Goal: Task Accomplishment & Management: Use online tool/utility

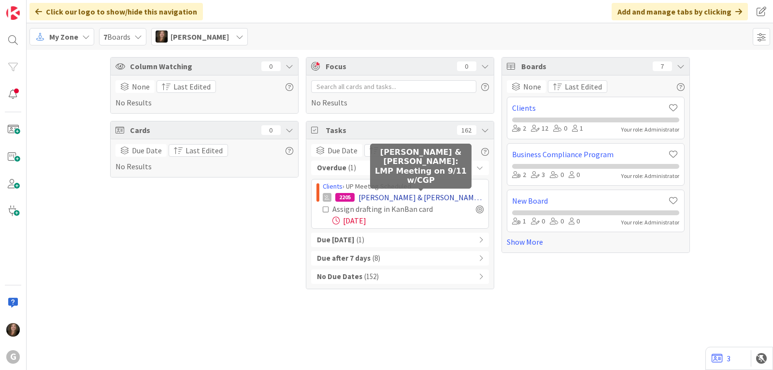
click at [419, 194] on span "[PERSON_NAME] & [PERSON_NAME]: LMP Meeting on 9/11 w/CGP" at bounding box center [421, 197] width 125 height 12
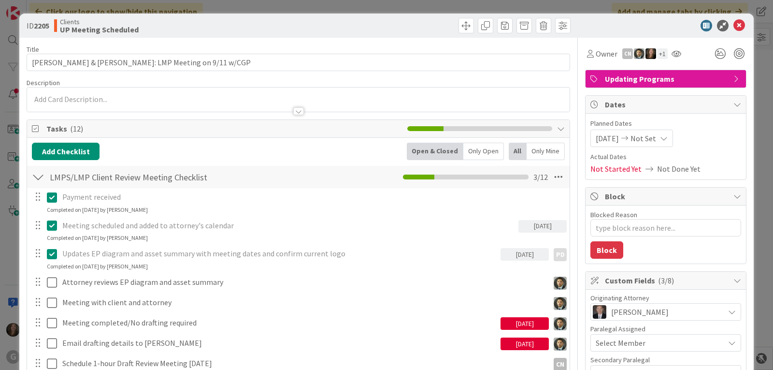
type textarea "x"
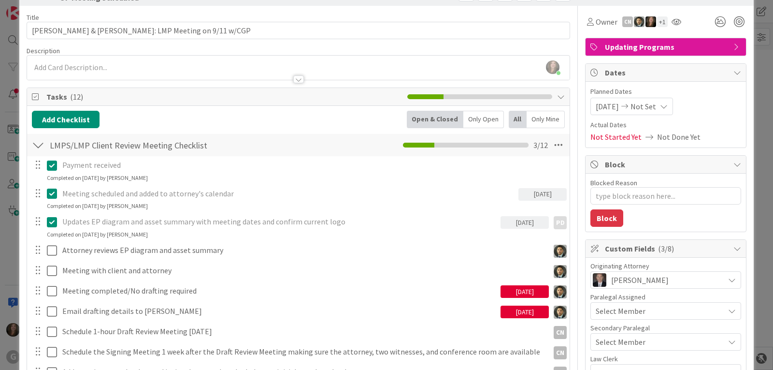
scroll to position [48, 0]
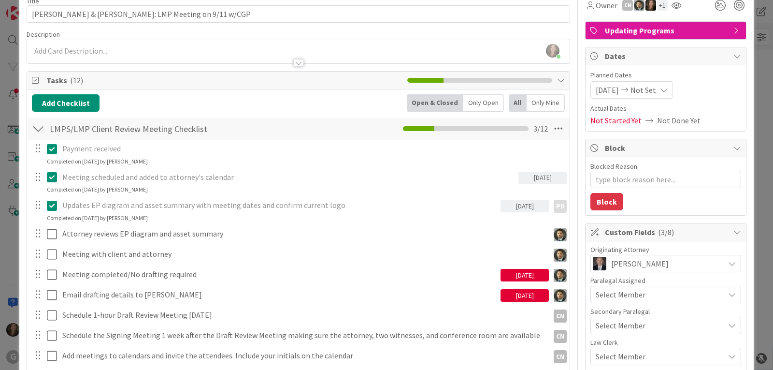
click at [533, 276] on div "[DATE]" at bounding box center [525, 275] width 48 height 13
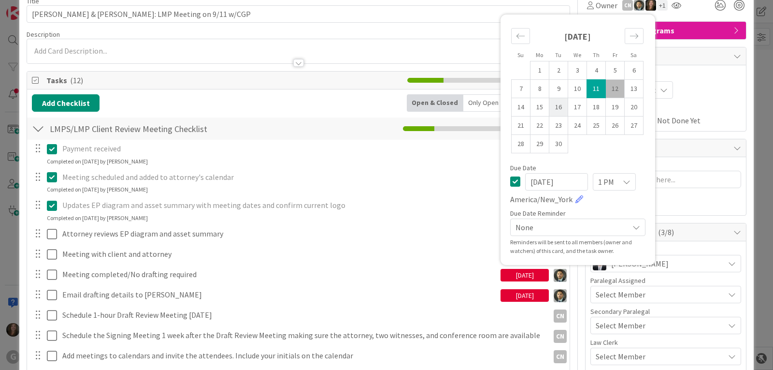
click at [554, 107] on td "16" at bounding box center [559, 107] width 19 height 18
type input "[DATE]"
type textarea "x"
click at [501, 295] on div "[DATE]" at bounding box center [525, 295] width 48 height 13
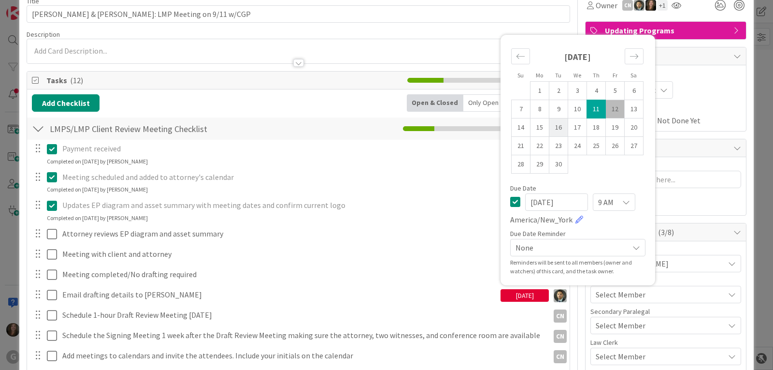
click at [550, 129] on td "16" at bounding box center [559, 127] width 19 height 18
type input "[DATE]"
type textarea "x"
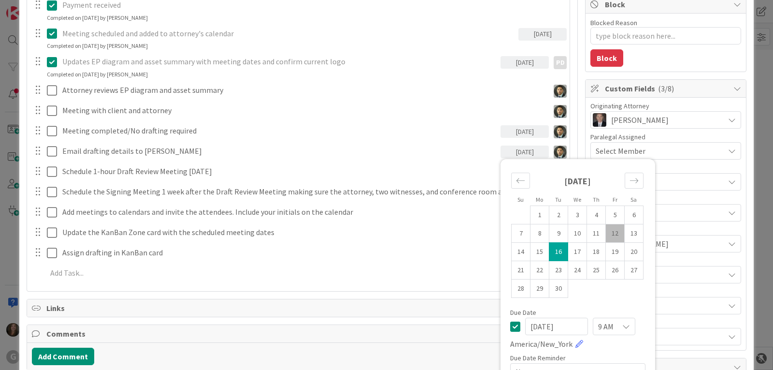
scroll to position [193, 0]
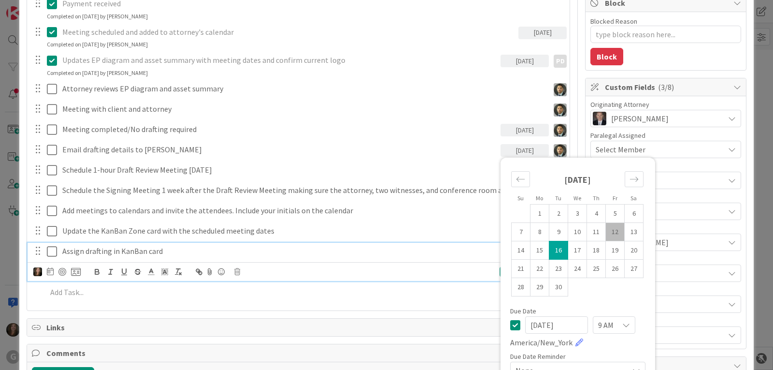
click at [152, 252] on p "Assign drafting in KanBan card" at bounding box center [279, 251] width 435 height 11
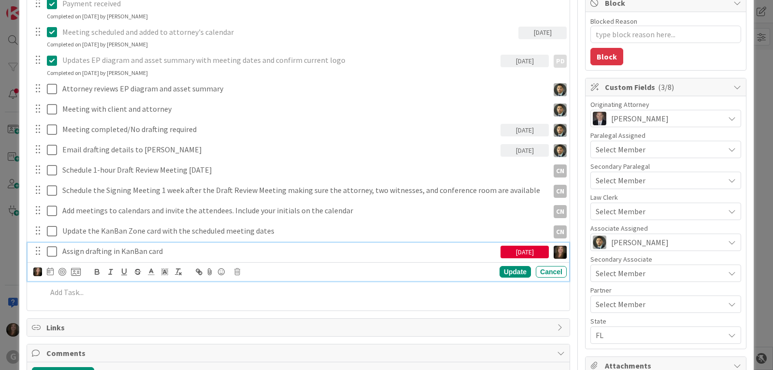
click at [538, 251] on div "[DATE]" at bounding box center [525, 252] width 48 height 13
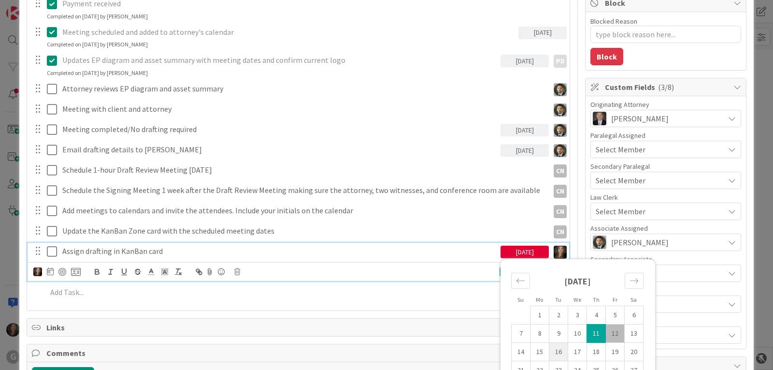
click at [552, 351] on td "16" at bounding box center [559, 352] width 19 height 18
type input "[DATE]"
type textarea "x"
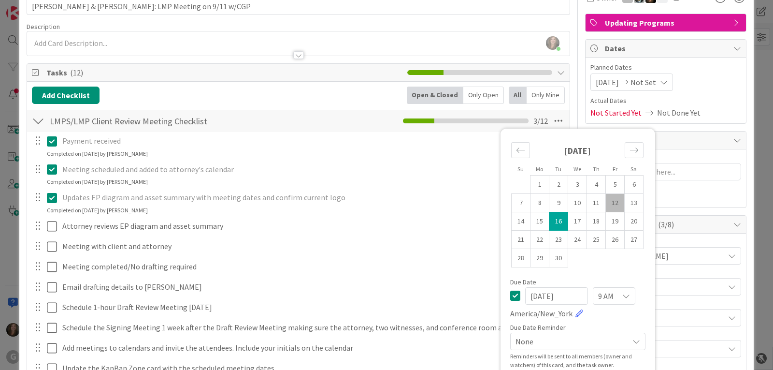
scroll to position [0, 0]
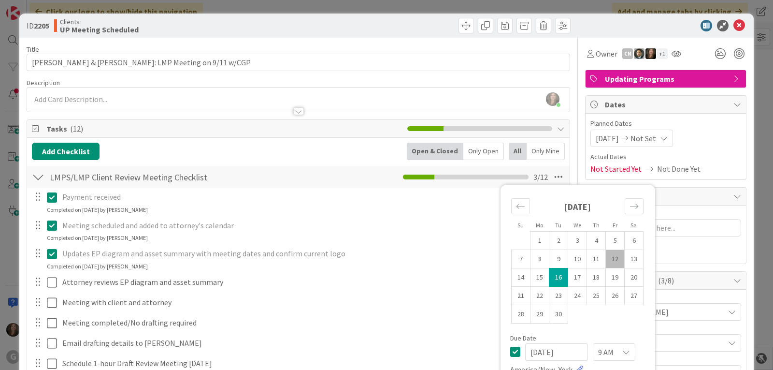
click at [600, 136] on span "[DATE]" at bounding box center [607, 138] width 23 height 12
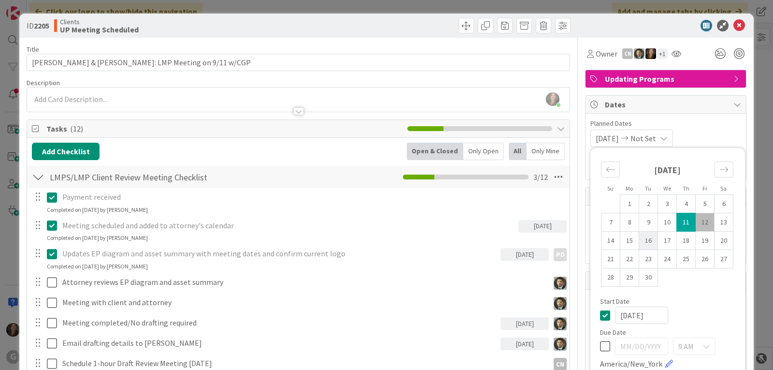
click at [643, 239] on td "16" at bounding box center [649, 241] width 19 height 18
type input "[DATE]"
type textarea "x"
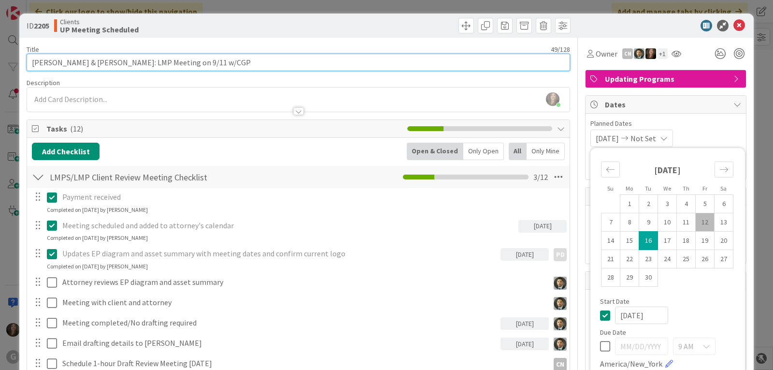
click at [172, 63] on input "[PERSON_NAME] & [PERSON_NAME]: LMP Meeting on 9/11 w/CGP" at bounding box center [299, 62] width 544 height 17
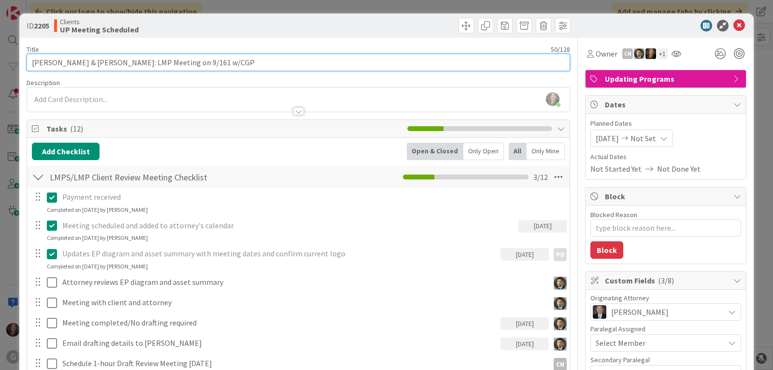
type input "[PERSON_NAME] & [PERSON_NAME]: LMP Meeting on 9/16 w/CGP"
type textarea "x"
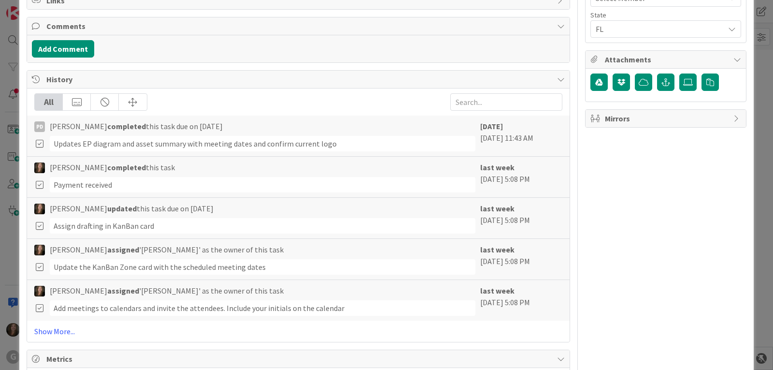
scroll to position [628, 0]
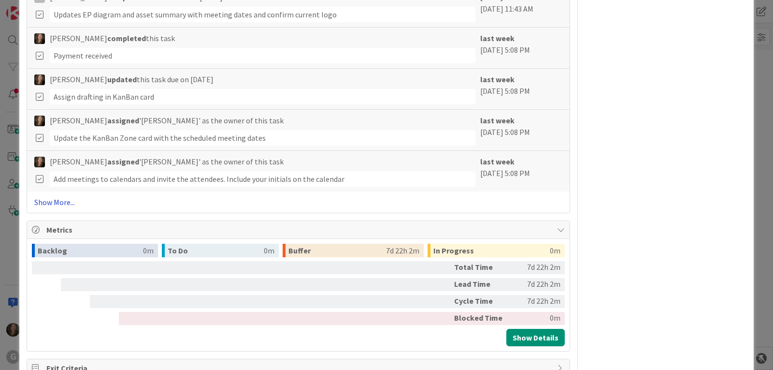
type input "[PERSON_NAME] & [PERSON_NAME]: LMP Meeting on 9/16 w/CGP"
click at [45, 201] on link "Show More..." at bounding box center [298, 202] width 528 height 12
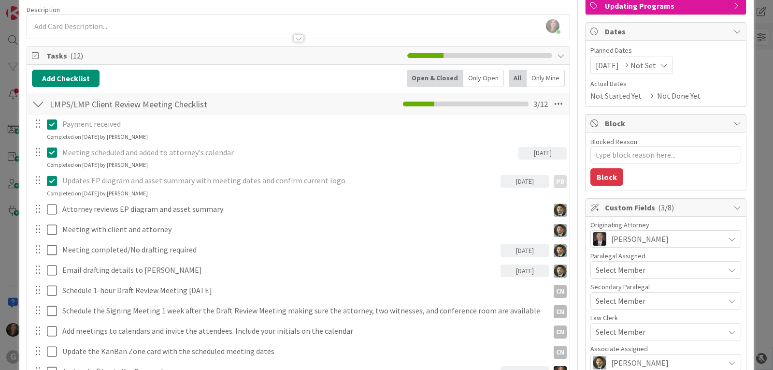
scroll to position [0, 0]
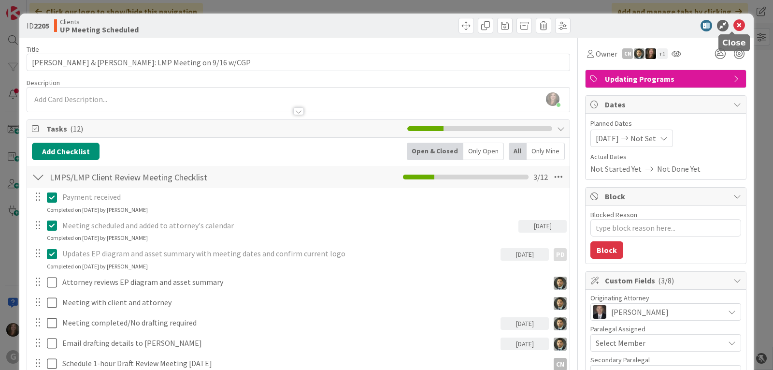
click at [734, 21] on icon at bounding box center [740, 26] width 12 height 12
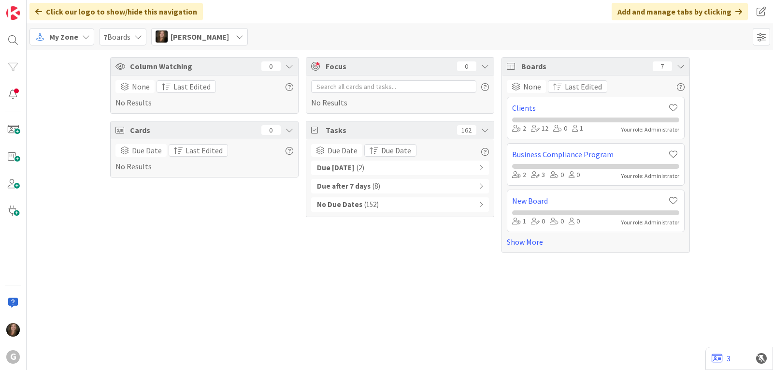
click at [355, 169] on b "Due [DATE]" at bounding box center [336, 167] width 38 height 11
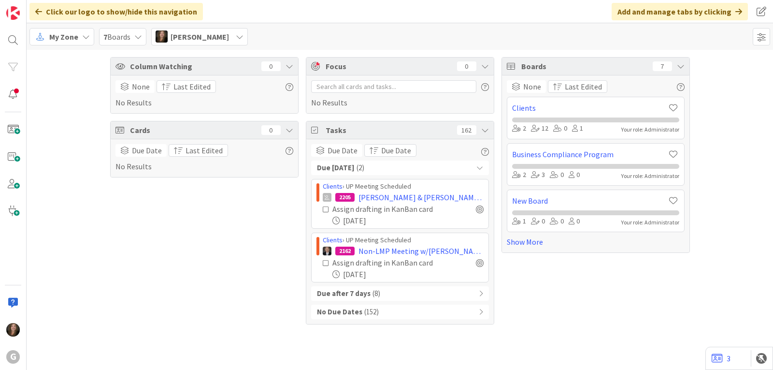
click at [179, 35] on span "[PERSON_NAME]" at bounding box center [200, 37] width 58 height 12
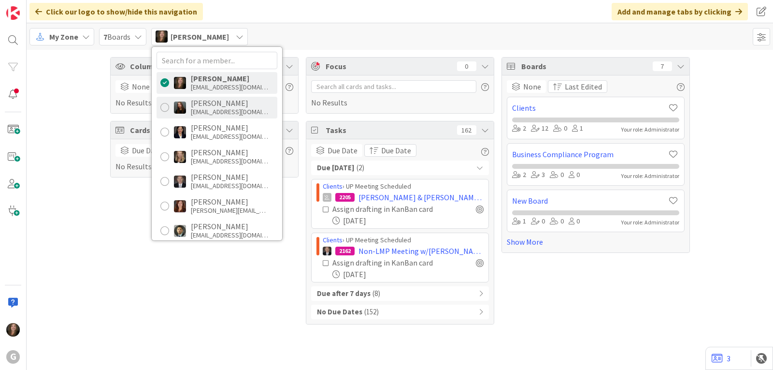
click at [190, 101] on div "[PERSON_NAME] [EMAIL_ADDRESS][DOMAIN_NAME]" at bounding box center [217, 108] width 121 height 22
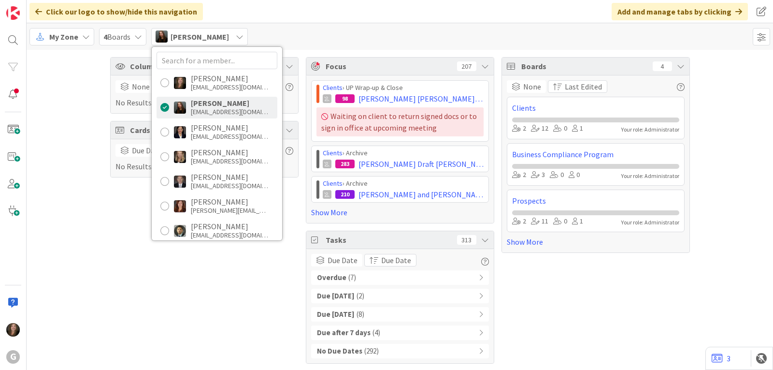
click at [335, 274] on b "Overdue" at bounding box center [331, 277] width 29 height 11
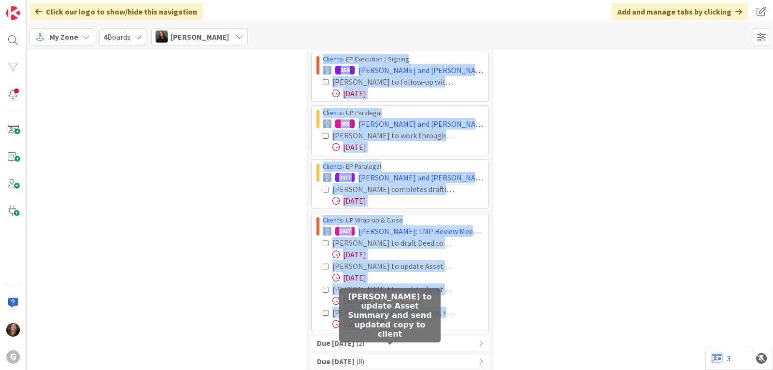
scroll to position [276, 0]
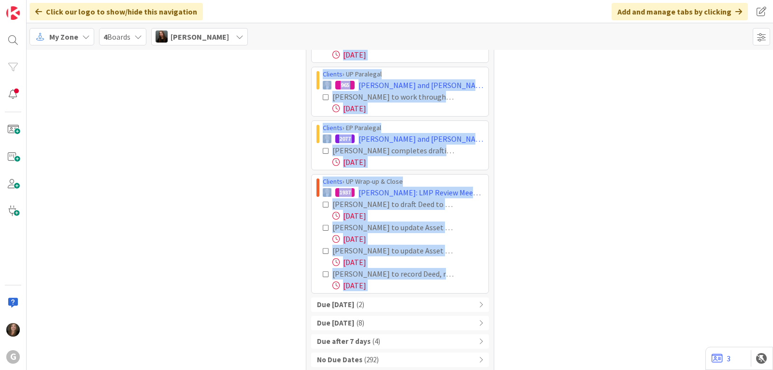
drag, startPoint x: 316, startPoint y: 198, endPoint x: 438, endPoint y: 294, distance: 155.5
click at [438, 294] on div "Overdue ( 7 ) Clients › EP Execution / Signing 359 [PERSON_NAME] and [PERSON_NA…" at bounding box center [400, 181] width 178 height 372
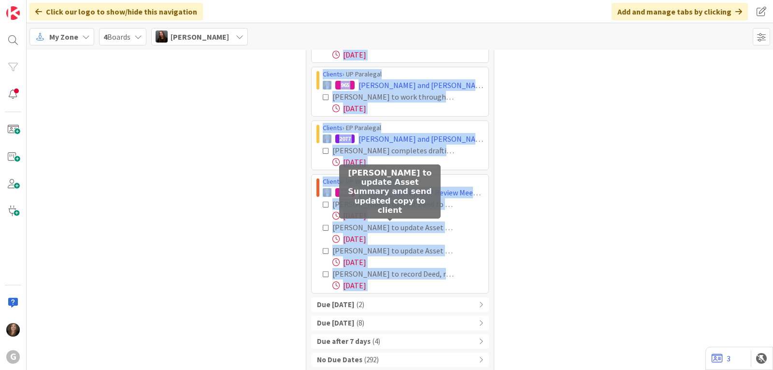
copy div "Loremip › DO Sitametco / Adipisc 191 Elitsed, Doeiu tem Incid; Utlab Etdolorem;…"
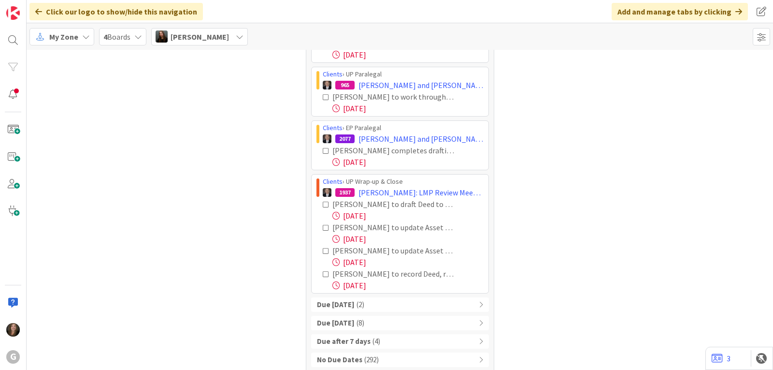
click at [196, 41] on span "[PERSON_NAME]" at bounding box center [200, 37] width 58 height 12
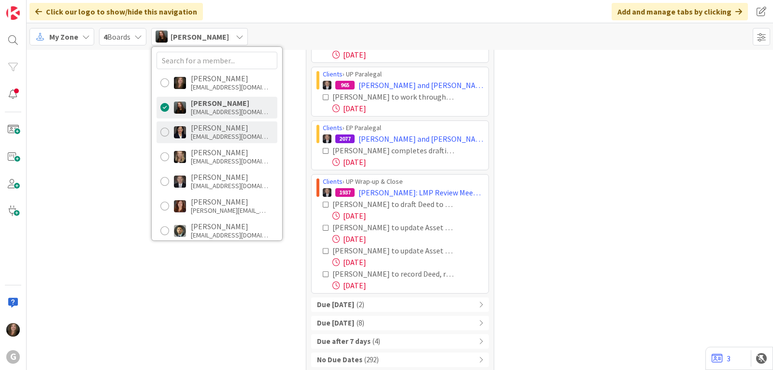
click at [210, 122] on div "[PERSON_NAME] [EMAIL_ADDRESS][DOMAIN_NAME]" at bounding box center [217, 132] width 121 height 22
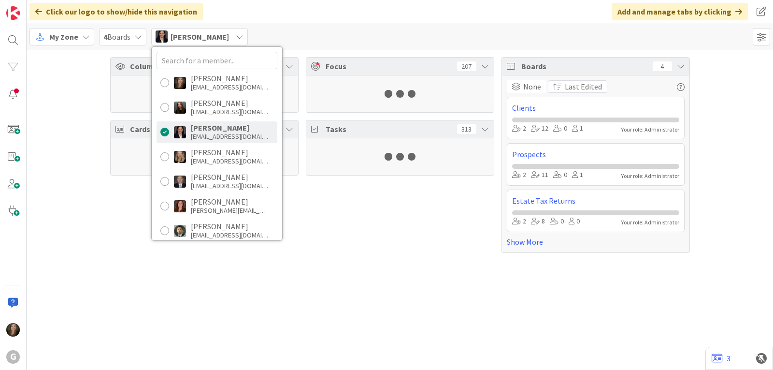
scroll to position [0, 0]
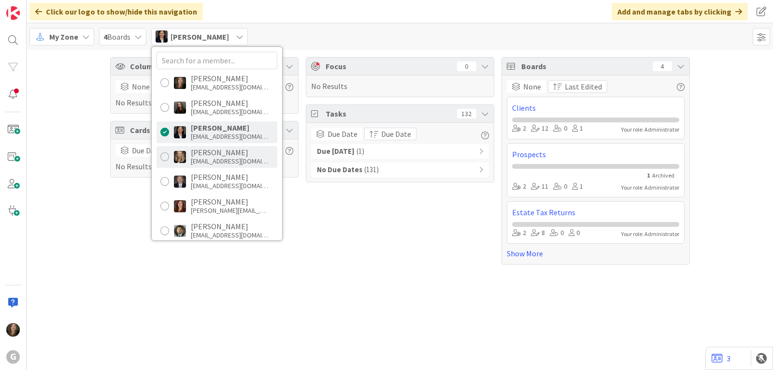
click at [202, 152] on div "[PERSON_NAME]" at bounding box center [229, 152] width 77 height 9
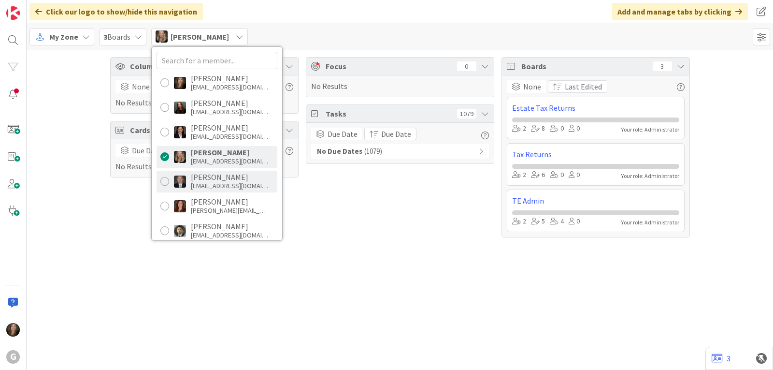
click at [206, 181] on div "[EMAIL_ADDRESS][DOMAIN_NAME]" at bounding box center [229, 185] width 77 height 9
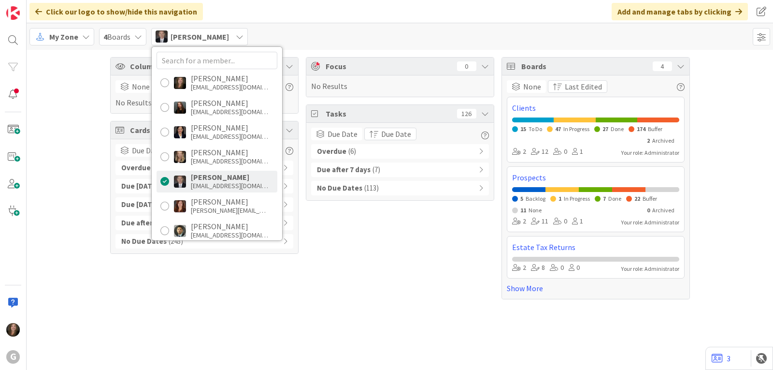
click at [349, 148] on span "( 6 )" at bounding box center [353, 151] width 8 height 11
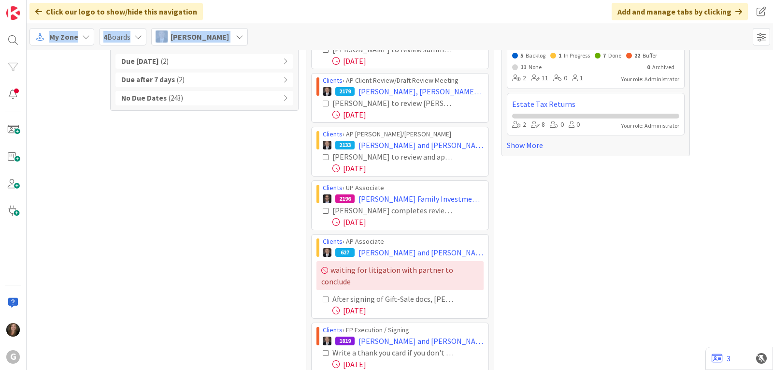
scroll to position [183, 0]
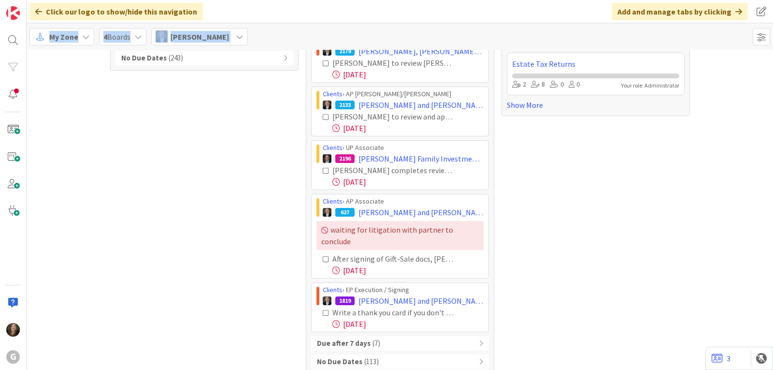
drag, startPoint x: 314, startPoint y: 169, endPoint x: 471, endPoint y: 319, distance: 217.5
click at [471, 319] on div "Clients › AP Associate 2068 [PERSON_NAME] and [PERSON_NAME]: AP Summaries [PERS…" at bounding box center [400, 155] width 178 height 353
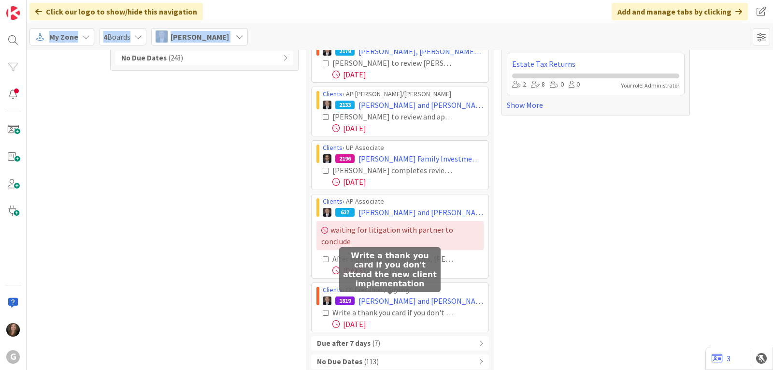
copy div "Loremip › DO Sitametco 2036 Adipisc, Elit sed Doeiusm: TE Incididun Utla Etdo M…"
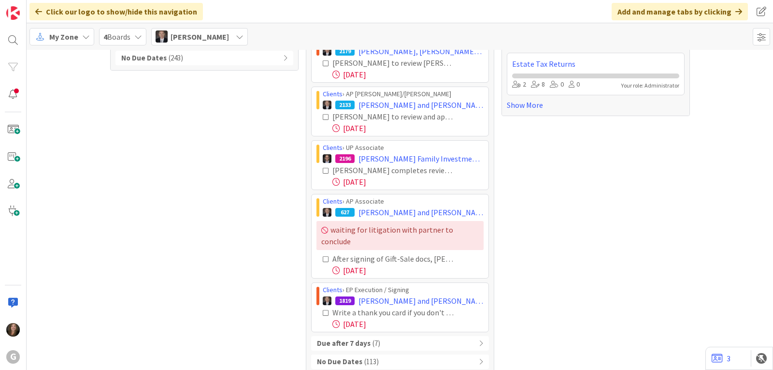
click at [550, 221] on div "Boards 4 None Last Edited Clients 15 To Do 47 In Progress 27 Done 174 Buffer 2 …" at bounding box center [596, 124] width 189 height 500
click at [225, 38] on div "[PERSON_NAME]" at bounding box center [199, 36] width 97 height 17
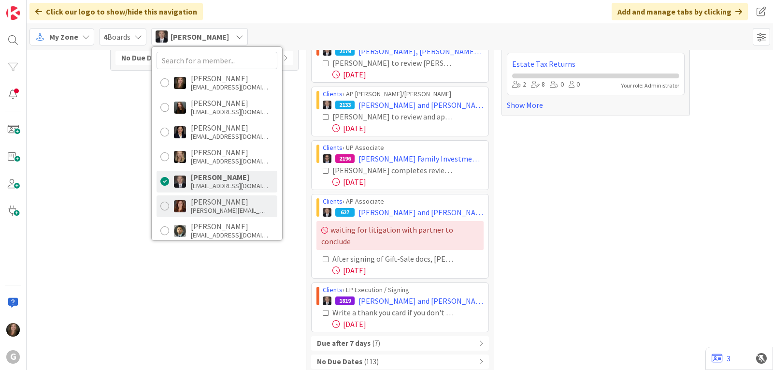
click at [204, 207] on div "[PERSON_NAME][EMAIL_ADDRESS][DOMAIN_NAME]" at bounding box center [229, 210] width 77 height 9
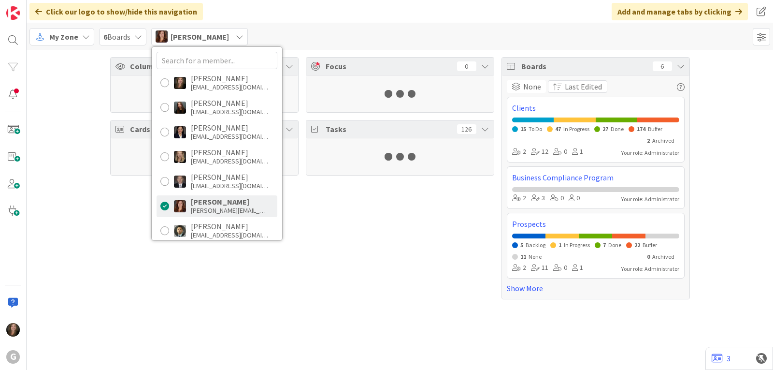
scroll to position [0, 0]
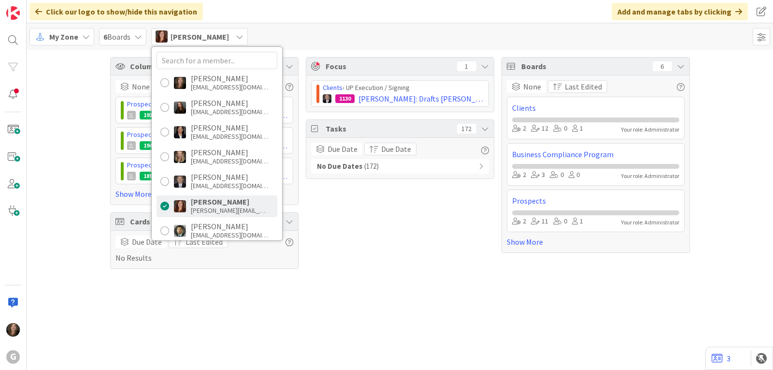
click at [204, 37] on span "[PERSON_NAME]" at bounding box center [200, 37] width 58 height 12
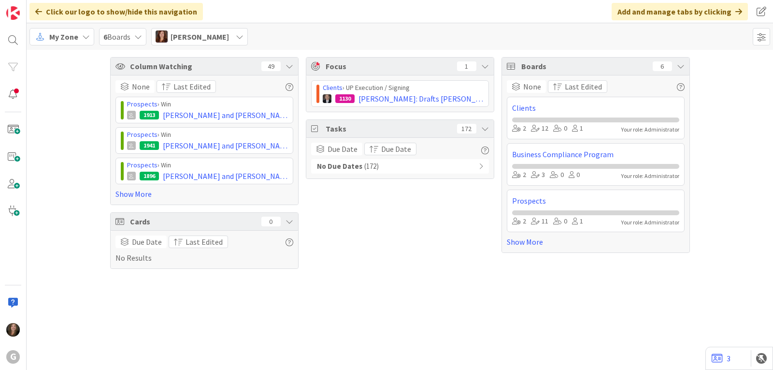
click at [204, 37] on span "[PERSON_NAME]" at bounding box center [200, 37] width 58 height 12
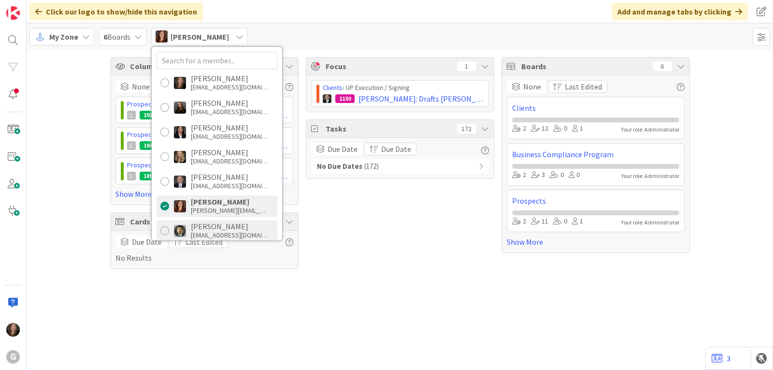
click at [204, 231] on div "[EMAIL_ADDRESS][DOMAIN_NAME]" at bounding box center [229, 235] width 77 height 9
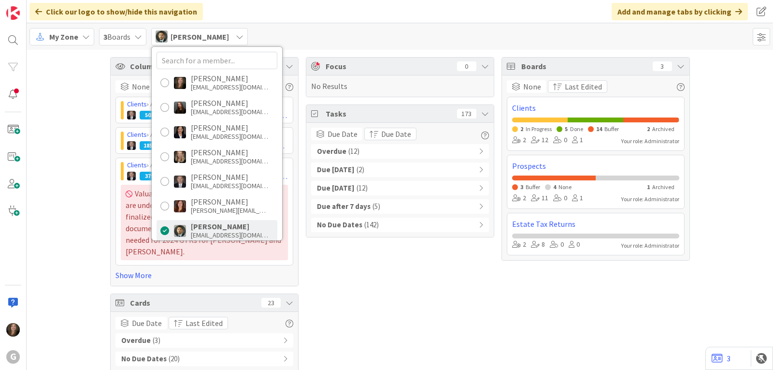
click at [332, 150] on b "Overdue" at bounding box center [331, 151] width 29 height 11
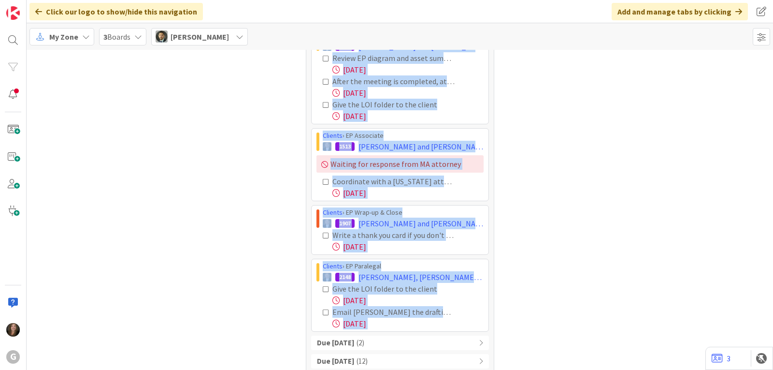
scroll to position [390, 0]
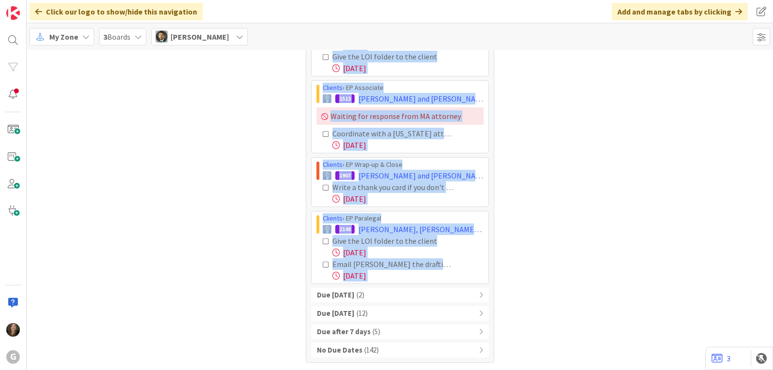
drag, startPoint x: 315, startPoint y: 169, endPoint x: 475, endPoint y: 282, distance: 196.0
click at [475, 282] on div "Clients › AP Associate 1963 [PERSON_NAME] and [PERSON_NAME]: ([PERSON_NAME]) LL…" at bounding box center [400, 28] width 178 height 511
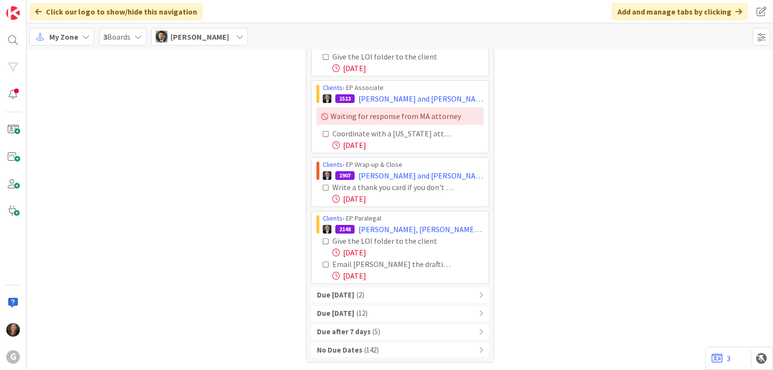
click at [530, 234] on div "Boards 3 None Last Edited Clients 2 In Progress 5 Done 14 Buffer 2 Archived 2 1…" at bounding box center [596, 14] width 189 height 695
click at [323, 265] on icon at bounding box center [326, 264] width 7 height 7
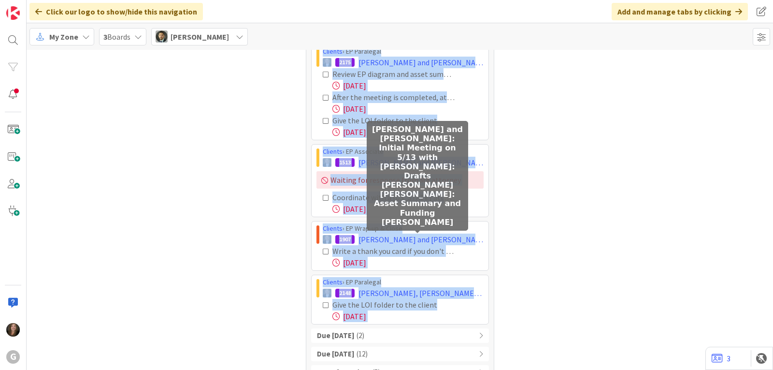
scroll to position [327, 0]
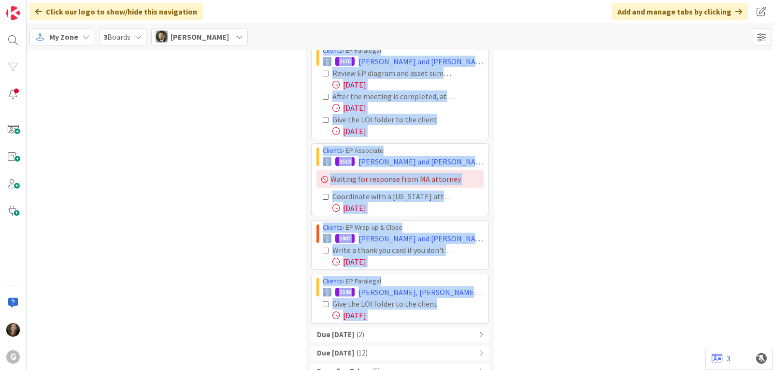
drag, startPoint x: 313, startPoint y: 91, endPoint x: 475, endPoint y: 339, distance: 295.9
click at [475, 339] on div "Overdue ( 11 ) Clients › AP Associate 1963 [PERSON_NAME] and [PERSON_NAME]: ([P…" at bounding box center [400, 107] width 178 height 580
copy div "Loremip › DO Sitametco 2918 Adipisc, Elitsed doe Tempo: (Incid Utlabo) ETD Magn…"
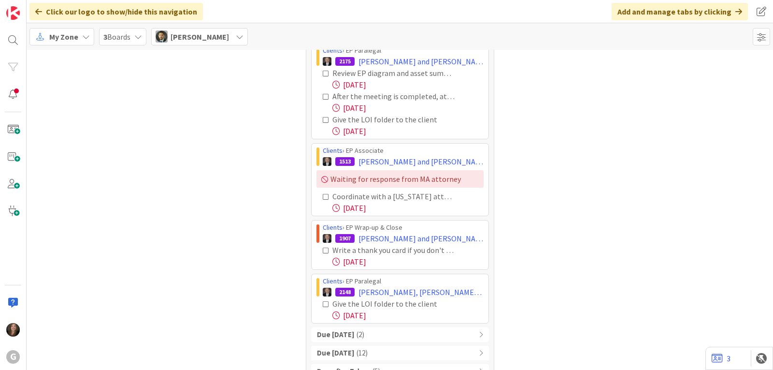
click at [224, 34] on span "[PERSON_NAME]" at bounding box center [200, 37] width 58 height 12
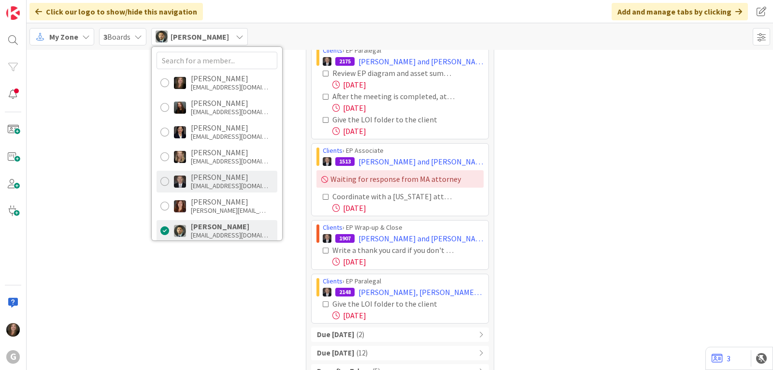
scroll to position [48, 0]
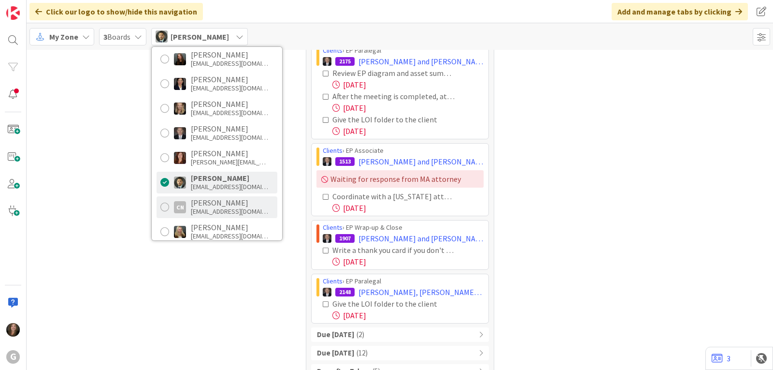
click at [214, 205] on div "[PERSON_NAME]" at bounding box center [229, 202] width 77 height 9
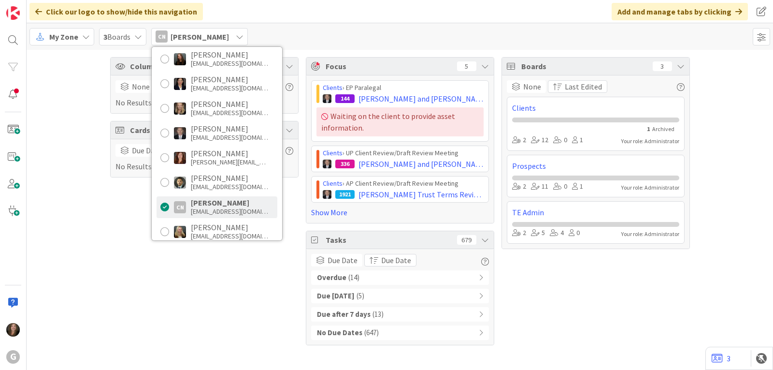
click at [350, 276] on span "( 14 )" at bounding box center [354, 277] width 11 height 11
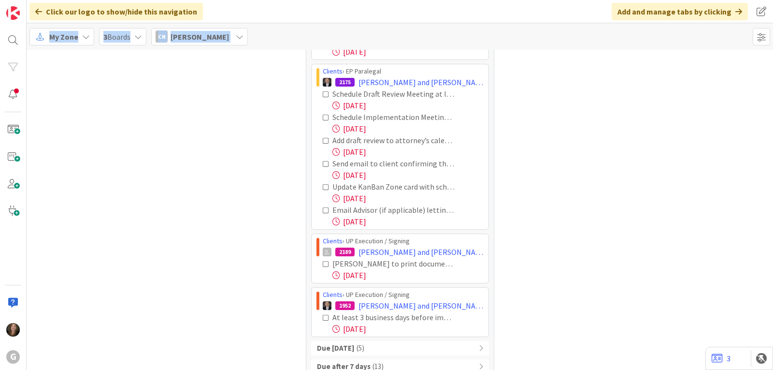
scroll to position [551, 0]
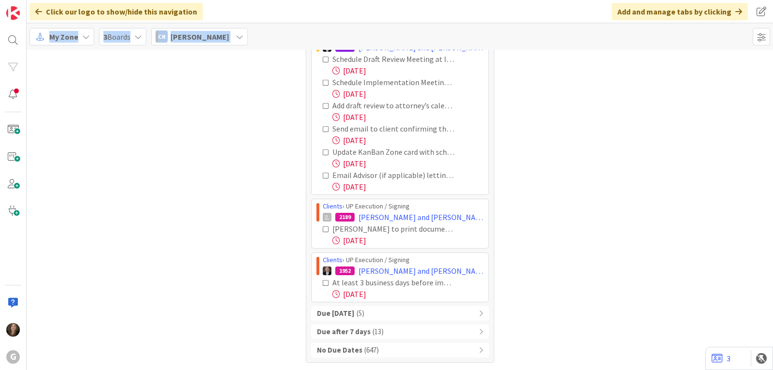
drag, startPoint x: 314, startPoint y: 102, endPoint x: 481, endPoint y: 301, distance: 259.7
click at [481, 301] on div "Clients › AP Execution / Signing 259 [PERSON_NAME], [PERSON_NAME] to QPRT [PERS…" at bounding box center [400, 20] width 178 height 565
copy div "Loremip › DO Sitametco / Adipisc 899 Elitseddoe, Tempori Utlab et DOLO Magna - …"
click at [229, 38] on span "[PERSON_NAME]" at bounding box center [200, 37] width 58 height 12
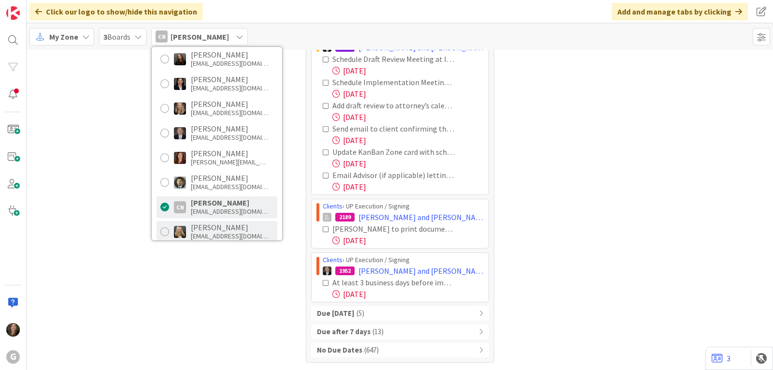
click at [233, 224] on div "[PERSON_NAME]" at bounding box center [229, 227] width 77 height 9
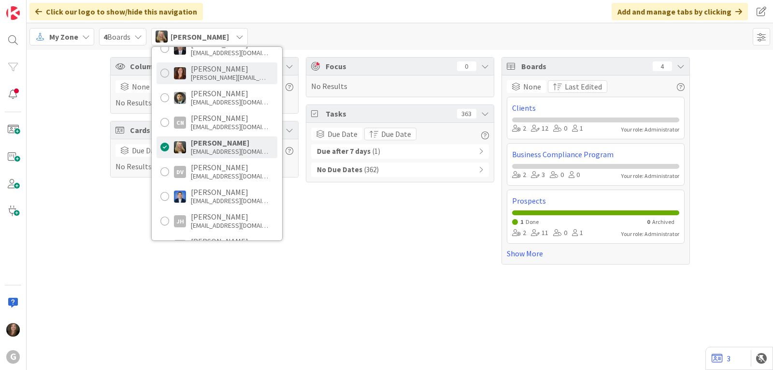
scroll to position [145, 0]
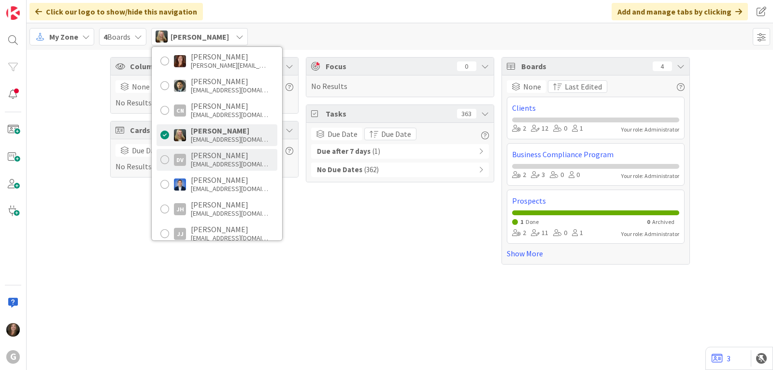
click at [227, 160] on div "[EMAIL_ADDRESS][DOMAIN_NAME]" at bounding box center [229, 164] width 77 height 9
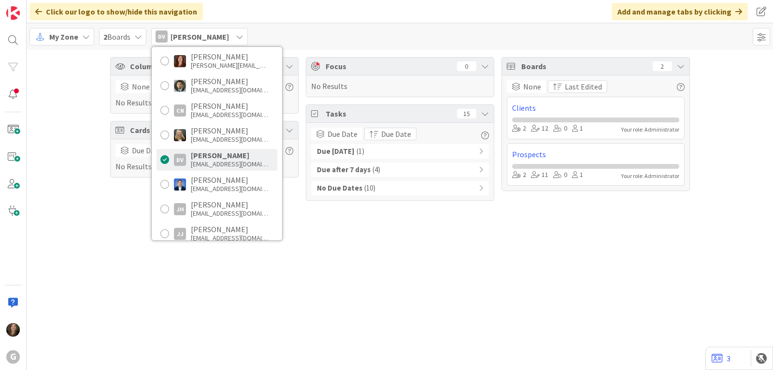
click at [370, 150] on div "Due [DATE] ( 1 )" at bounding box center [400, 151] width 178 height 15
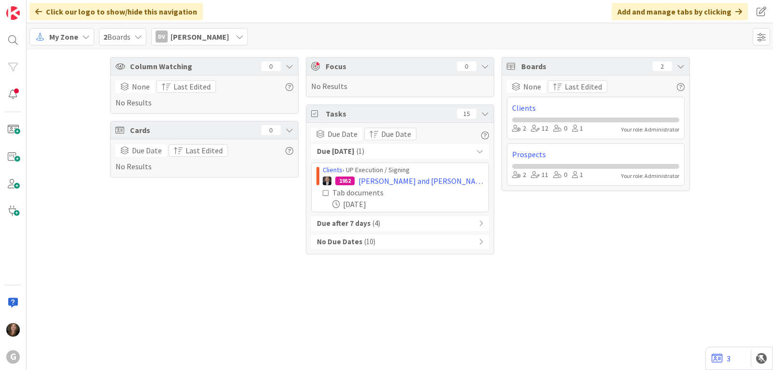
click at [202, 36] on span "[PERSON_NAME]" at bounding box center [200, 37] width 58 height 12
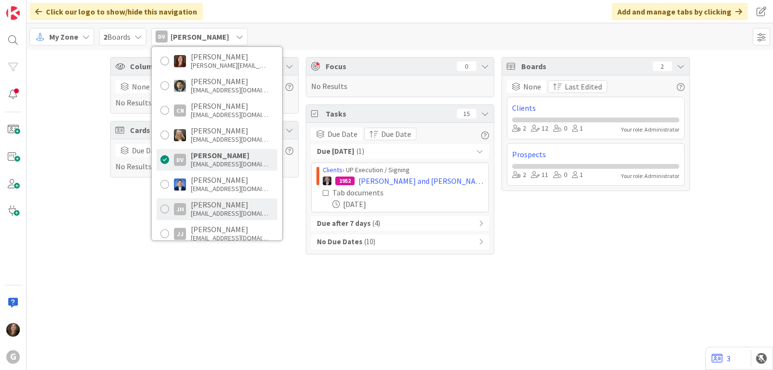
click at [199, 204] on div "[PERSON_NAME]" at bounding box center [229, 204] width 77 height 9
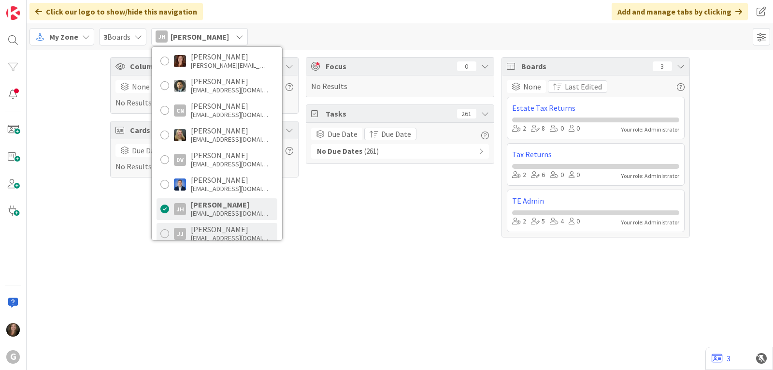
click at [224, 231] on div "[PERSON_NAME]" at bounding box center [229, 229] width 77 height 9
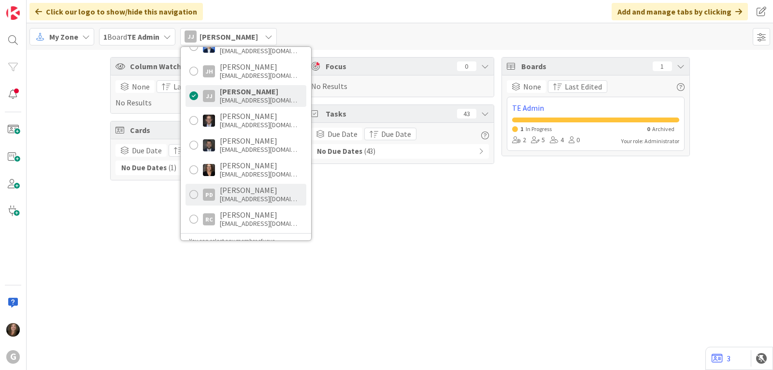
scroll to position [290, 0]
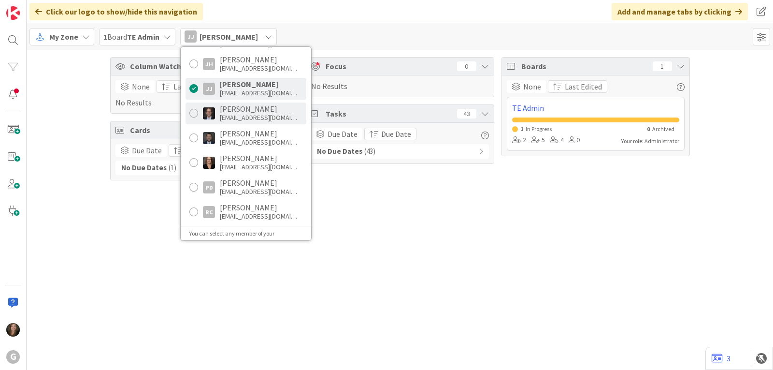
click at [228, 109] on div "[PERSON_NAME]" at bounding box center [258, 108] width 77 height 9
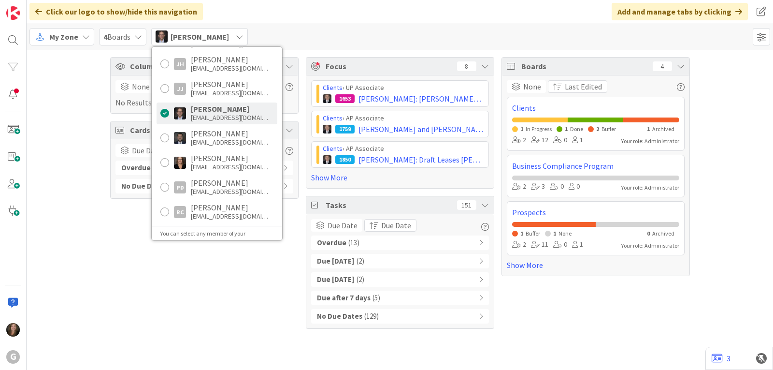
click at [349, 242] on span "( 13 )" at bounding box center [354, 242] width 11 height 11
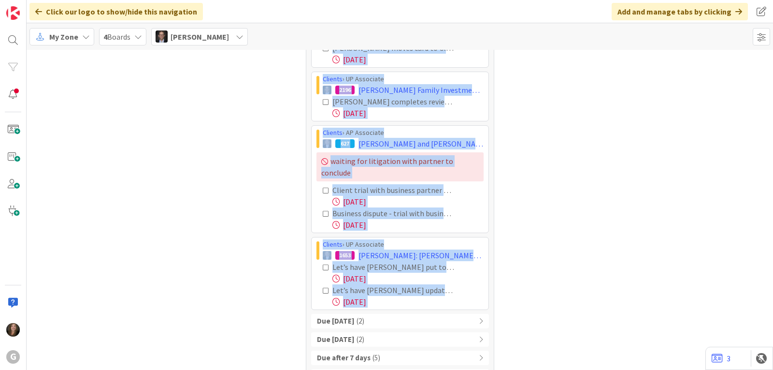
scroll to position [585, 0]
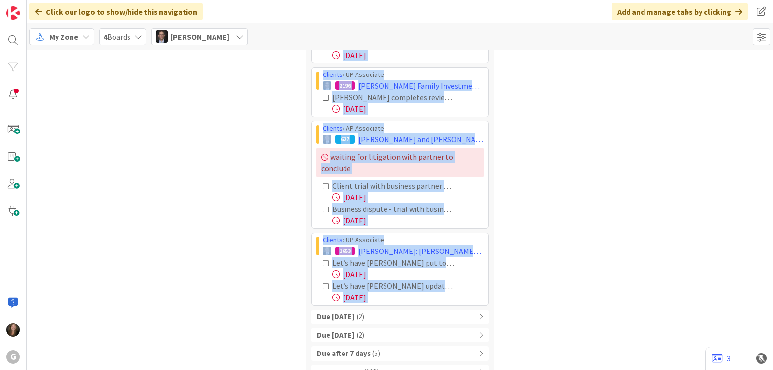
drag, startPoint x: 315, startPoint y: 261, endPoint x: 483, endPoint y: 295, distance: 171.7
click at [483, 295] on div "Overdue ( 13 ) Clients › AP Associate 2068 [PERSON_NAME] and [PERSON_NAME]: AP …" at bounding box center [400, 14] width 178 height 729
copy div "Loremip › DO Sitametco 0042 Adipisc, Elit sed Doeiusm: TE Incididun Utla Etdo M…"
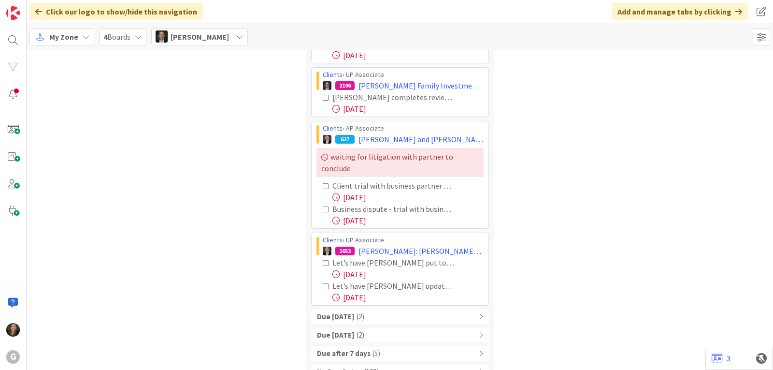
click at [187, 35] on span "[PERSON_NAME]" at bounding box center [200, 37] width 58 height 12
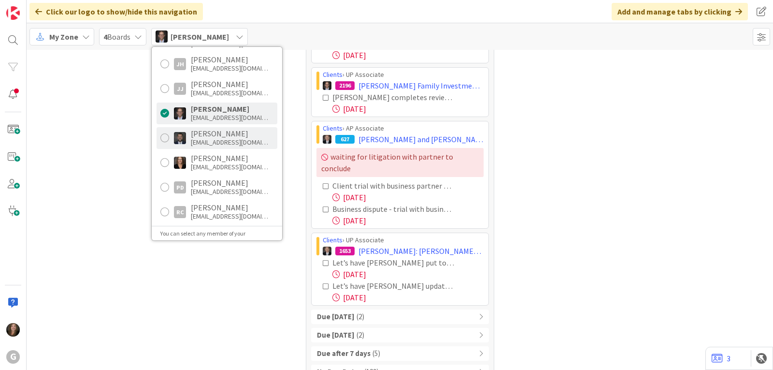
click at [196, 141] on div "[EMAIL_ADDRESS][DOMAIN_NAME]" at bounding box center [229, 142] width 77 height 9
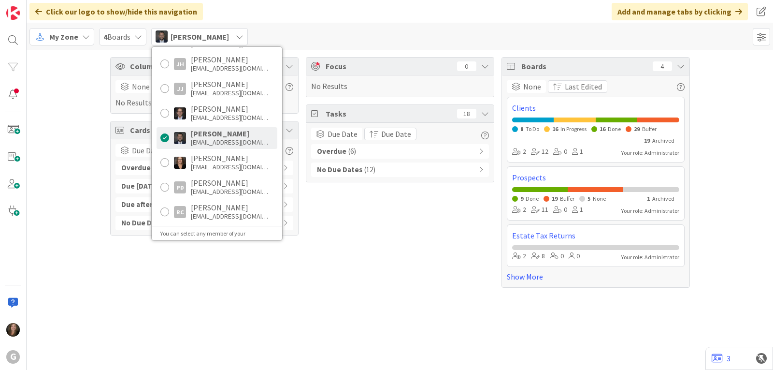
click at [335, 151] on b "Overdue" at bounding box center [331, 151] width 29 height 11
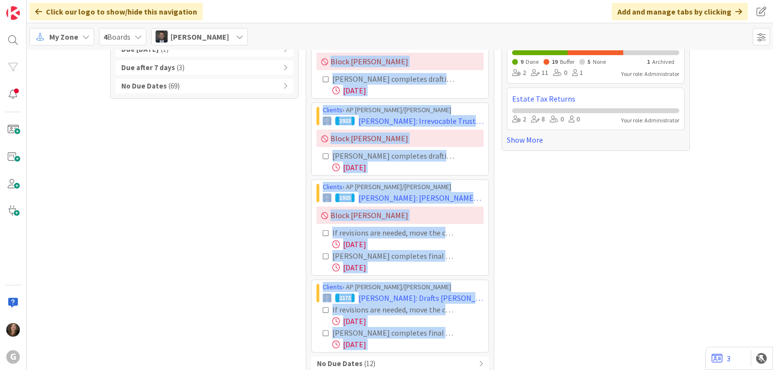
scroll to position [150, 0]
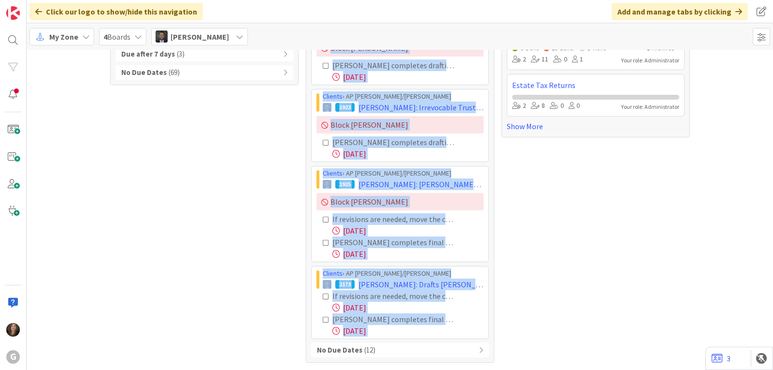
drag, startPoint x: 316, startPoint y: 169, endPoint x: 467, endPoint y: 336, distance: 225.2
click at [467, 336] on div "Clients › AP [PERSON_NAME]/[PERSON_NAME] 1922 [PERSON_NAME]: Irrevocable Trusts…" at bounding box center [400, 175] width 178 height 327
copy div "Loremip › DO Sita/Conse 8244 Adipis, Elitse: Doeiusmodte Incidi utl Etdolorem: …"
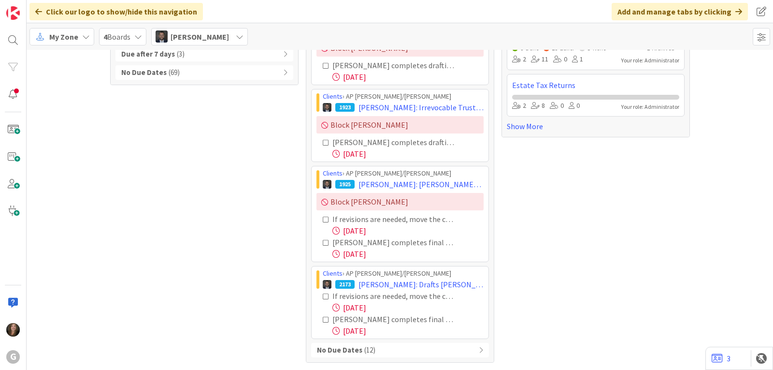
click at [212, 39] on span "[PERSON_NAME]" at bounding box center [200, 37] width 58 height 12
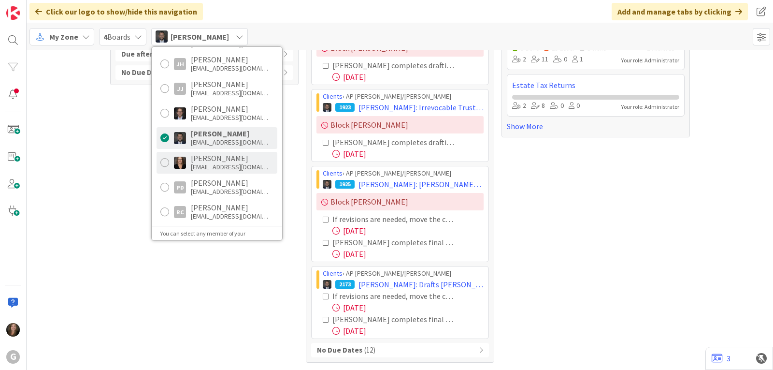
click at [205, 165] on div "[EMAIL_ADDRESS][DOMAIN_NAME]" at bounding box center [229, 166] width 77 height 9
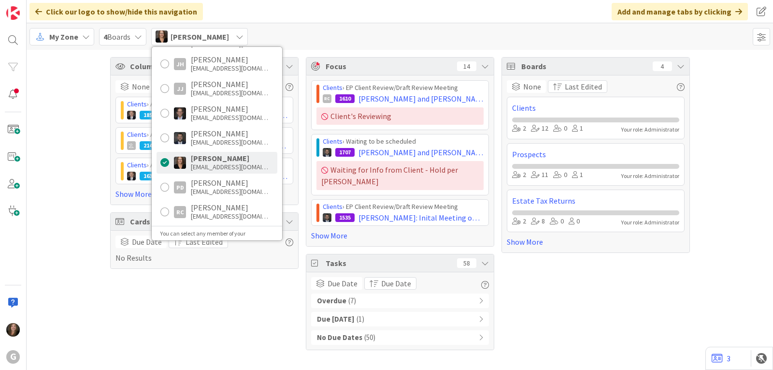
click at [349, 295] on span "( 7 )" at bounding box center [353, 300] width 8 height 11
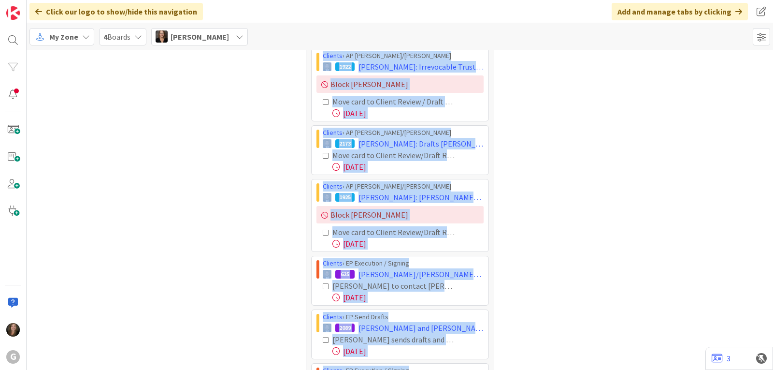
scroll to position [369, 0]
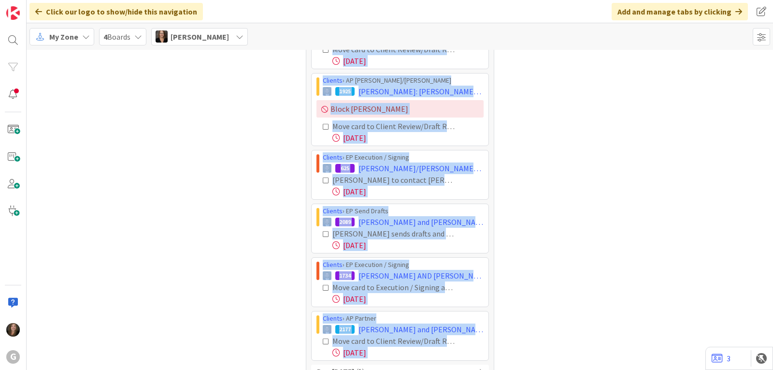
drag, startPoint x: 313, startPoint y: 115, endPoint x: 479, endPoint y: 351, distance: 289.1
click at [479, 351] on div "Overdue ( 7 ) Clients › AP [PERSON_NAME]/[PERSON_NAME] 1922 [PERSON_NAME]: Irre…" at bounding box center [400, 160] width 178 height 473
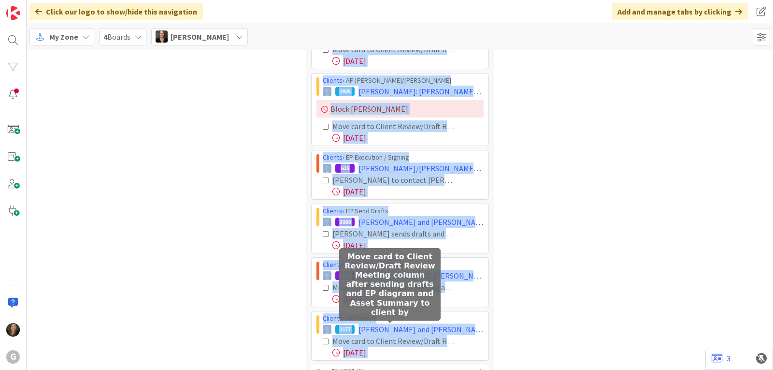
copy div "Loremip › DO Sita/Conse 1033 Adipis, Elitse: Doeiusmodte Incidi utl Etdolorem: …"
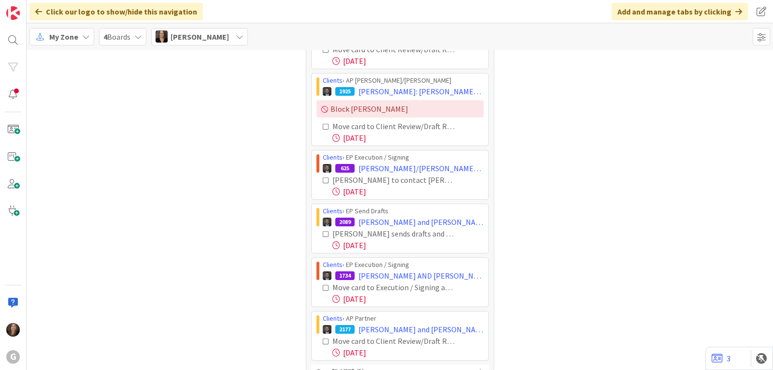
click at [236, 37] on icon at bounding box center [240, 37] width 8 height 8
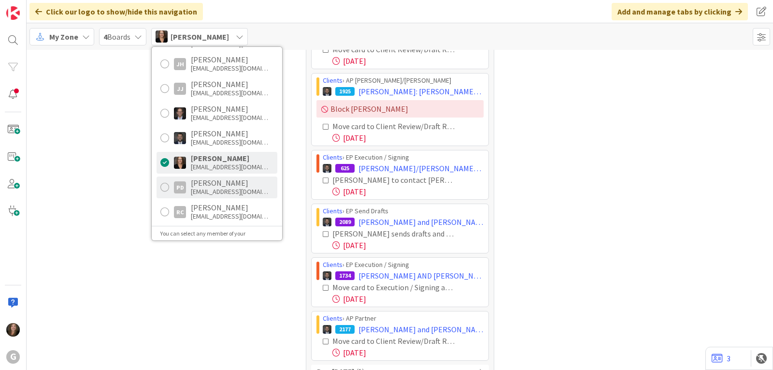
click at [210, 181] on div "[PERSON_NAME]" at bounding box center [229, 182] width 77 height 9
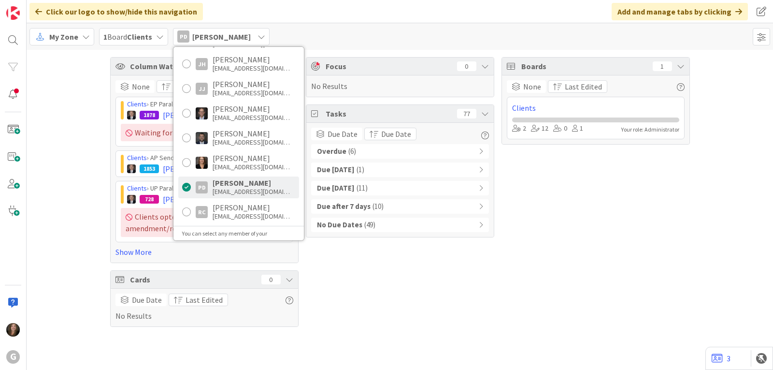
click at [331, 150] on b "Overdue" at bounding box center [331, 151] width 29 height 11
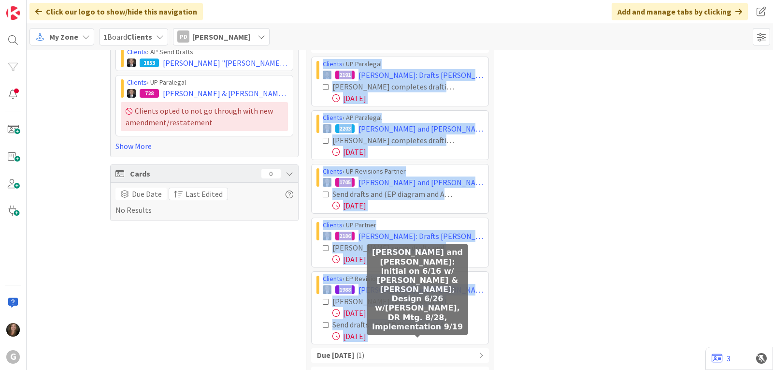
scroll to position [166, 0]
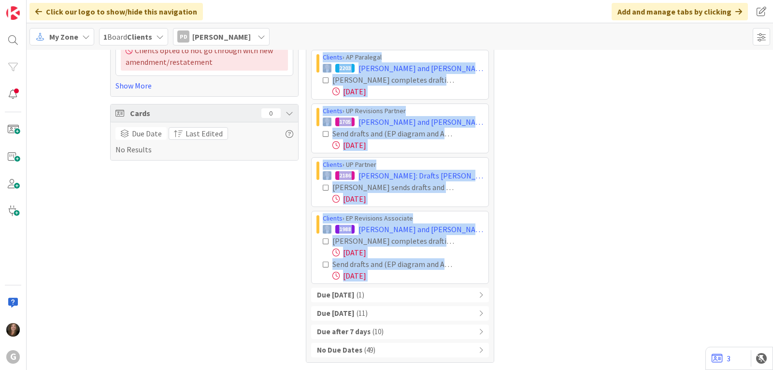
drag, startPoint x: 314, startPoint y: 168, endPoint x: 541, endPoint y: 273, distance: 250.5
click at [541, 273] on div "Column Watching 26 None Last Edited Clients › EP Paralegal 1878 [PERSON_NAME] a…" at bounding box center [400, 126] width 747 height 486
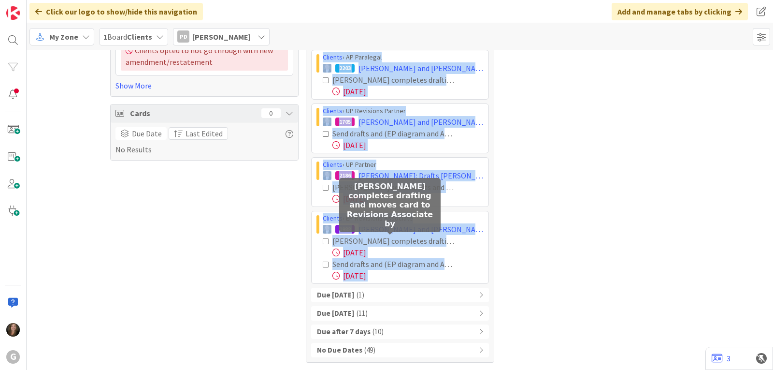
copy div "Loremip › DO Sitametco 5139 Adipi, Elits: Doeius Temp Incid Utla etdolorem aliq…"
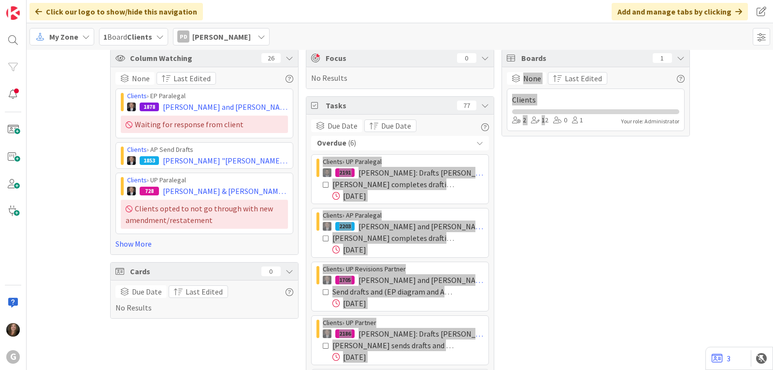
scroll to position [0, 0]
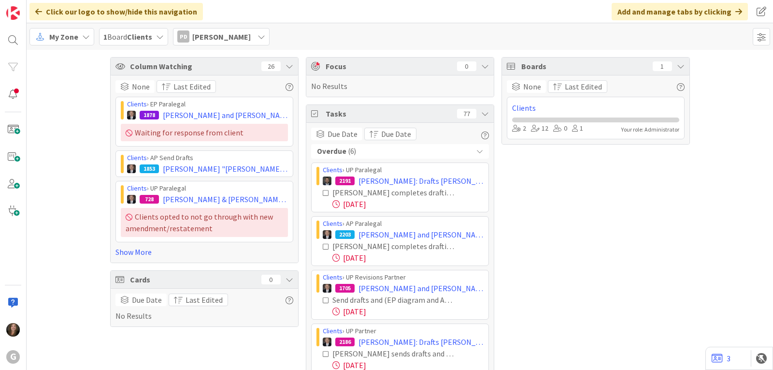
click at [258, 36] on icon at bounding box center [262, 37] width 8 height 8
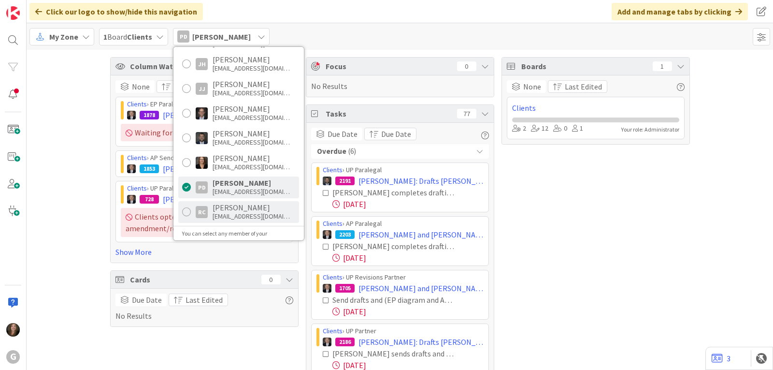
click at [223, 209] on div "[PERSON_NAME]" at bounding box center [251, 207] width 77 height 9
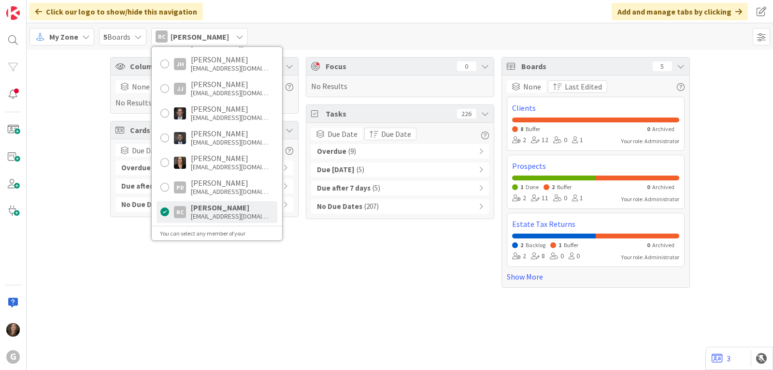
click at [377, 148] on div "Overdue ( 9 )" at bounding box center [400, 151] width 178 height 15
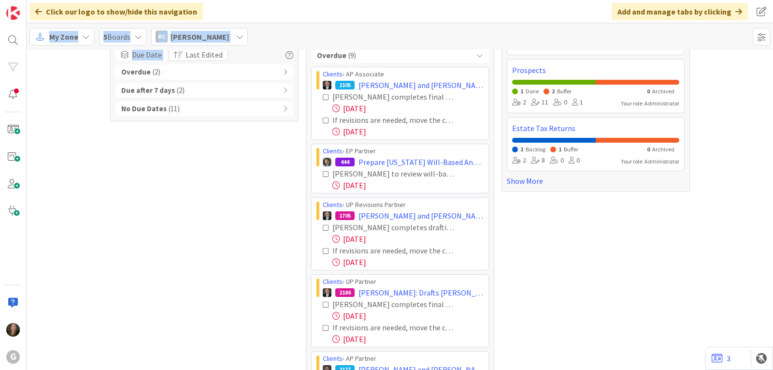
scroll to position [218, 0]
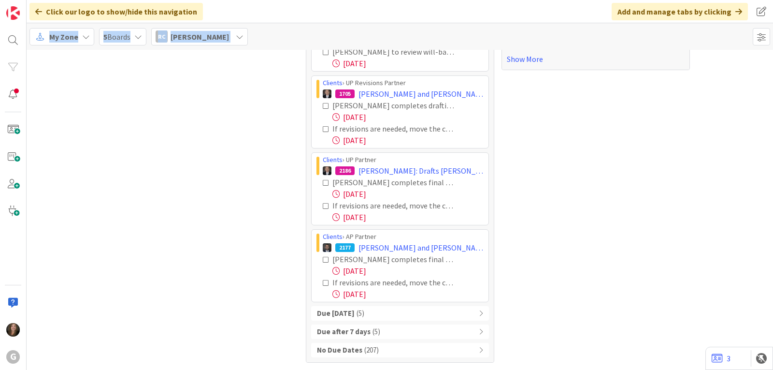
drag, startPoint x: 314, startPoint y: 170, endPoint x: 472, endPoint y: 301, distance: 205.4
click at [472, 301] on div "Clients › AP Associate 2105 [PERSON_NAME] and [PERSON_NAME]: Gifting Trusts Dra…" at bounding box center [400, 123] width 178 height 357
copy div "Loremip › DO Sitametco 0467 Adipisci, Elit sed Doe: Tempori Utlabo Etdolo Magn …"
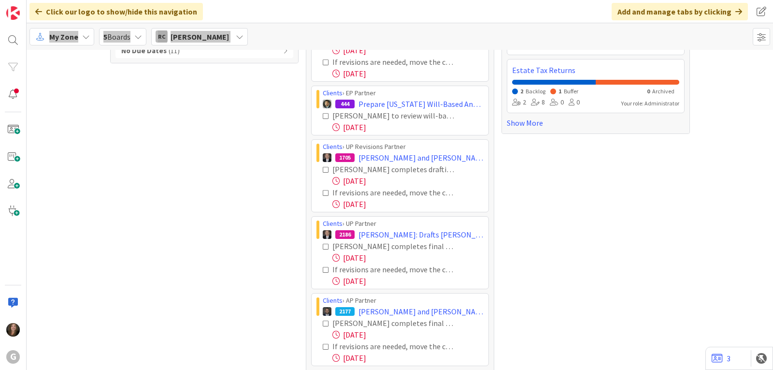
scroll to position [0, 0]
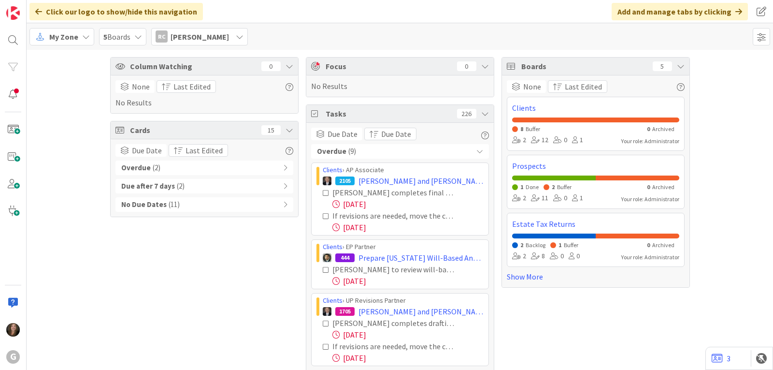
click at [211, 269] on div "Column Watching 0 None Last Edited No Results Cards 15 Due Date Last Edited Ove…" at bounding box center [204, 318] width 189 height 523
click at [222, 40] on div "RC [PERSON_NAME]" at bounding box center [199, 36] width 97 height 17
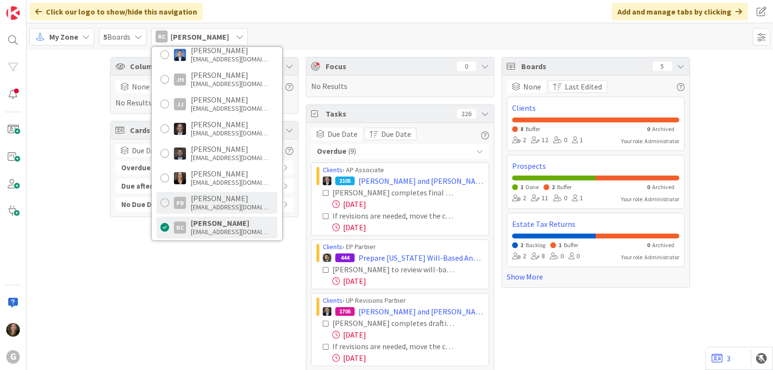
scroll to position [290, 0]
